Goal: Check status: Check status

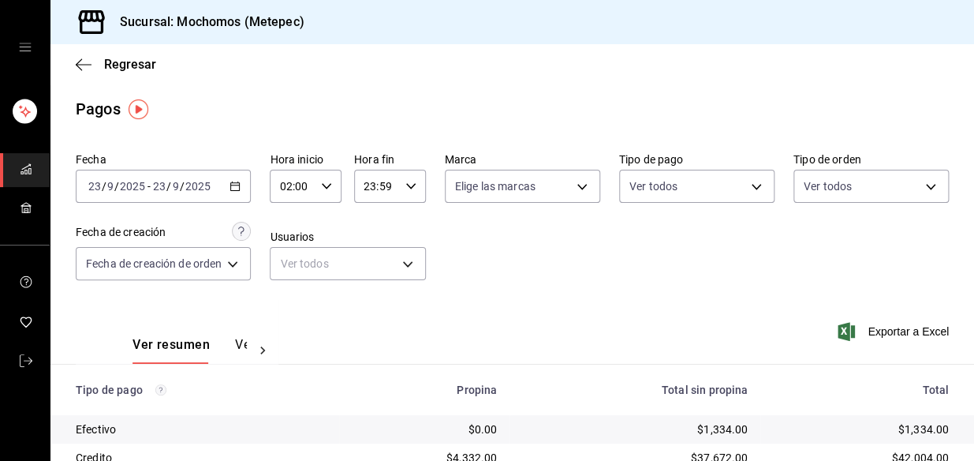
click at [237, 189] on icon "button" at bounding box center [235, 186] width 11 height 11
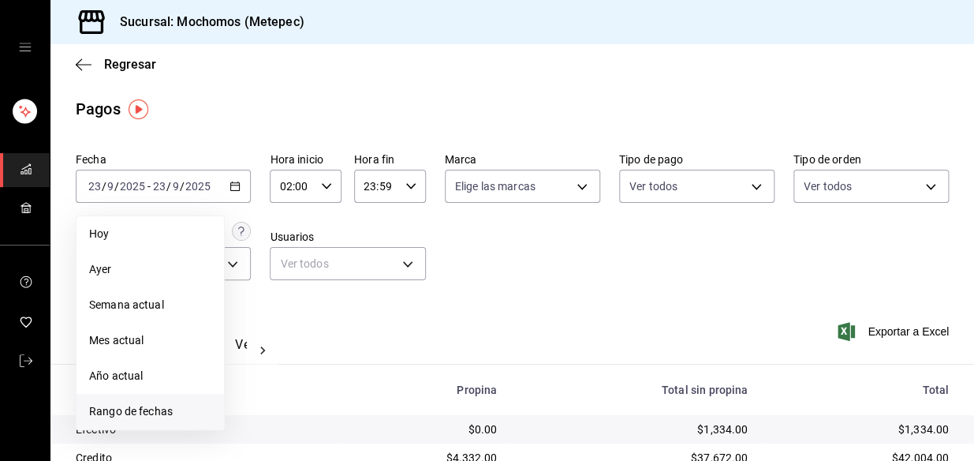
click at [125, 401] on li "Rango de fechas" at bounding box center [150, 411] width 147 height 35
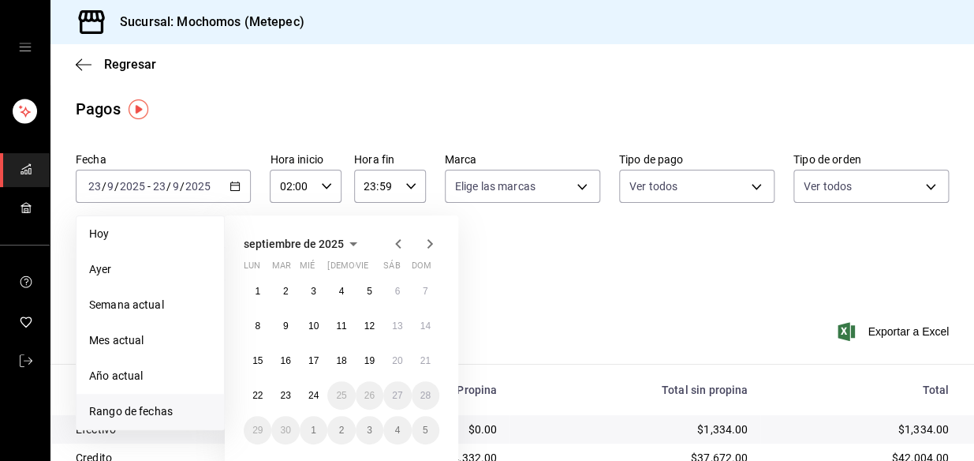
click at [297, 386] on div "1 2 3 4 5 6 7 8 9 10 11 12 13 14 15 16 17 18 19 20 21 22 23 24 25 26 27 28 29 3…" at bounding box center [342, 360] width 196 height 167
click at [290, 396] on abbr "23" at bounding box center [285, 395] width 10 height 11
click at [306, 397] on button "24" at bounding box center [314, 395] width 28 height 28
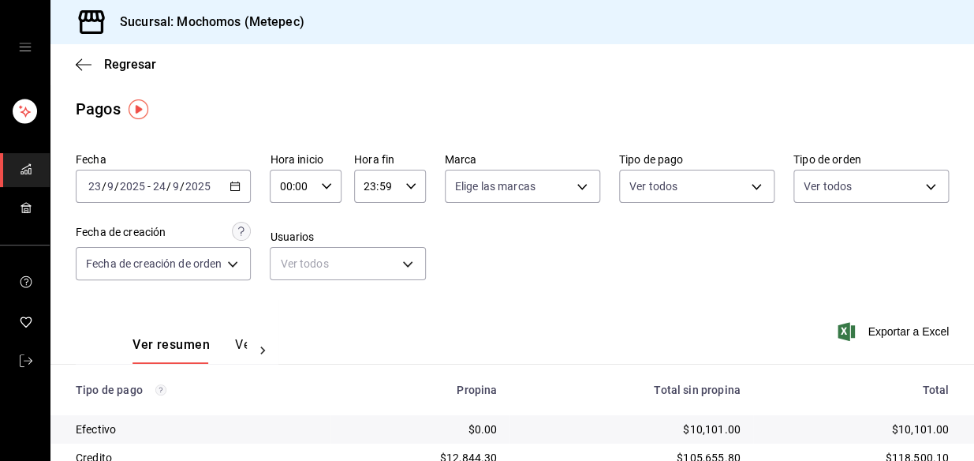
click at [323, 195] on div "00:00 Hora inicio" at bounding box center [306, 186] width 72 height 33
click at [288, 269] on span "03" at bounding box center [289, 269] width 10 height 13
type input "03:00"
click at [406, 189] on div at bounding box center [487, 230] width 974 height 461
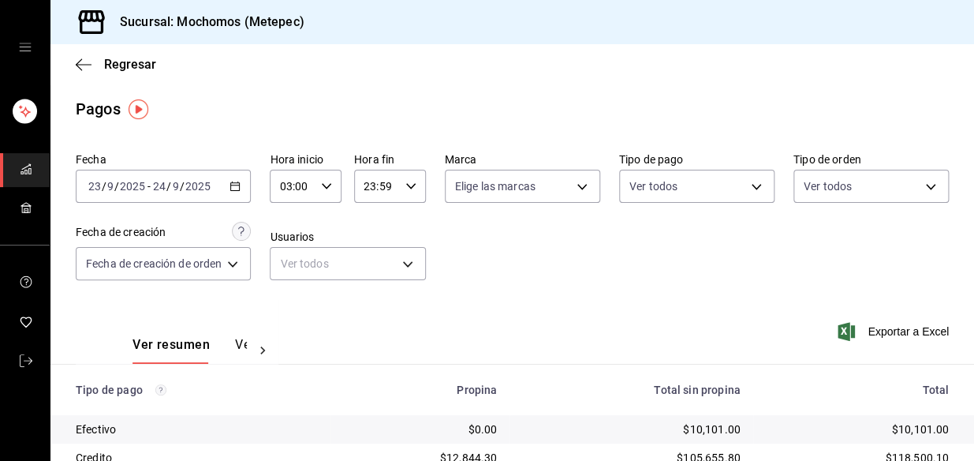
click at [410, 185] on \(Stroke\) "button" at bounding box center [410, 186] width 9 height 6
click at [369, 265] on span "03" at bounding box center [372, 269] width 10 height 13
type input "03:59"
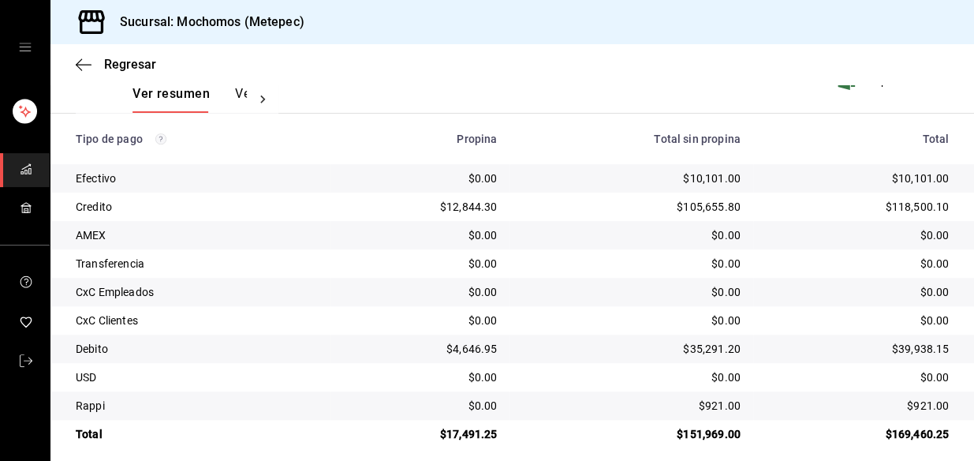
scroll to position [264, 0]
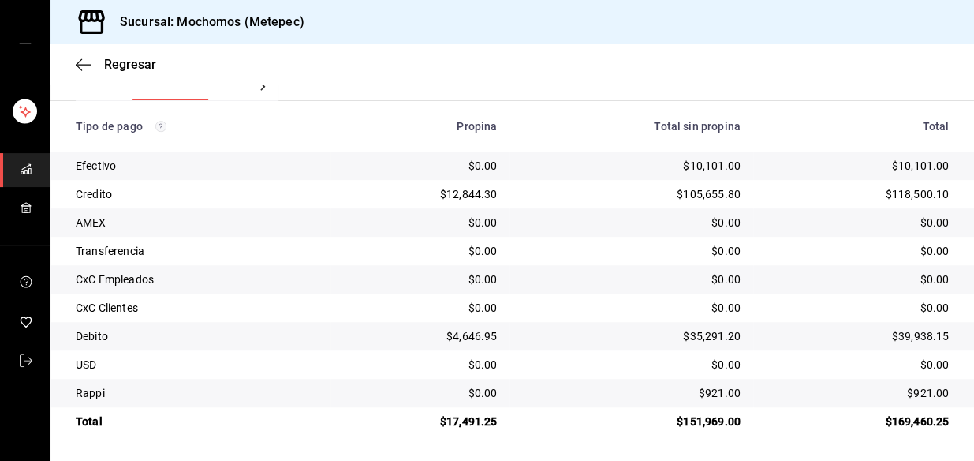
click at [319, 312] on td "CxC Clientes" at bounding box center [190, 307] width 280 height 28
